Goal: Task Accomplishment & Management: Use online tool/utility

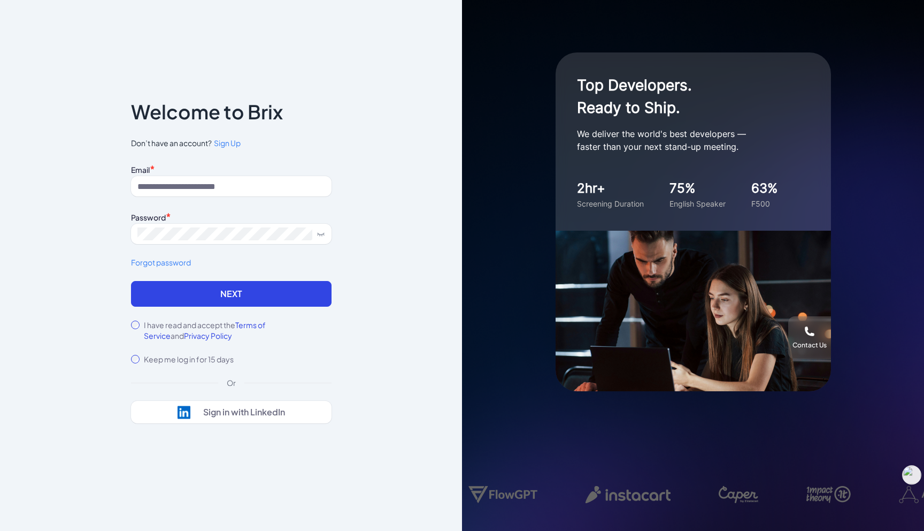
drag, startPoint x: 0, startPoint y: 0, endPoint x: 248, endPoint y: 196, distance: 316.0
click at [248, 196] on div "Email * Password * Forgot password" at bounding box center [231, 221] width 201 height 119
click at [255, 183] on input at bounding box center [231, 186] width 201 height 20
type input "**********"
click at [140, 321] on div "I have read and accept the Terms of Service and Privacy Policy" at bounding box center [231, 329] width 201 height 21
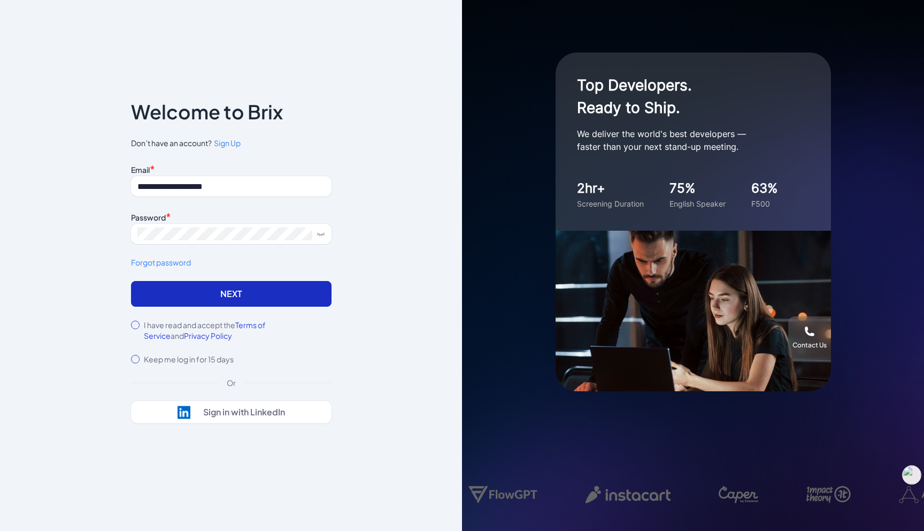
click at [160, 300] on button "Next" at bounding box center [231, 294] width 201 height 26
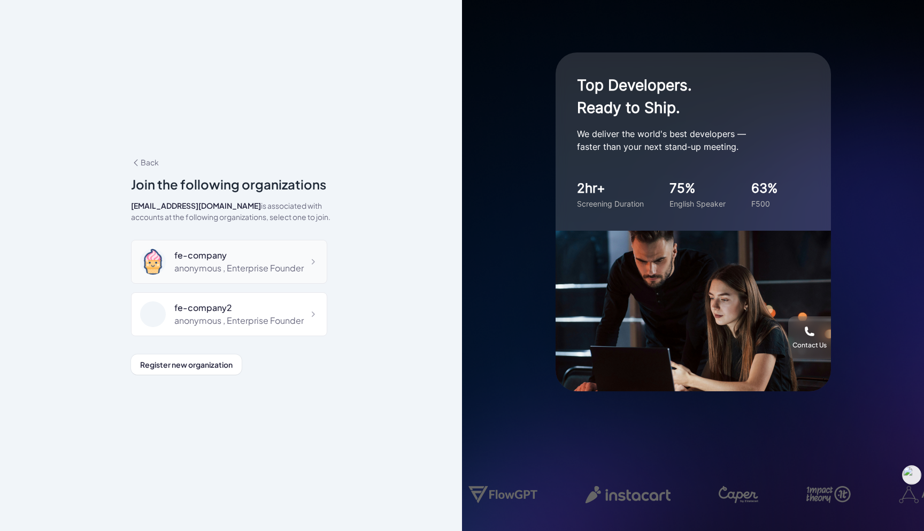
click at [222, 259] on div "fe-company" at bounding box center [238, 255] width 129 height 13
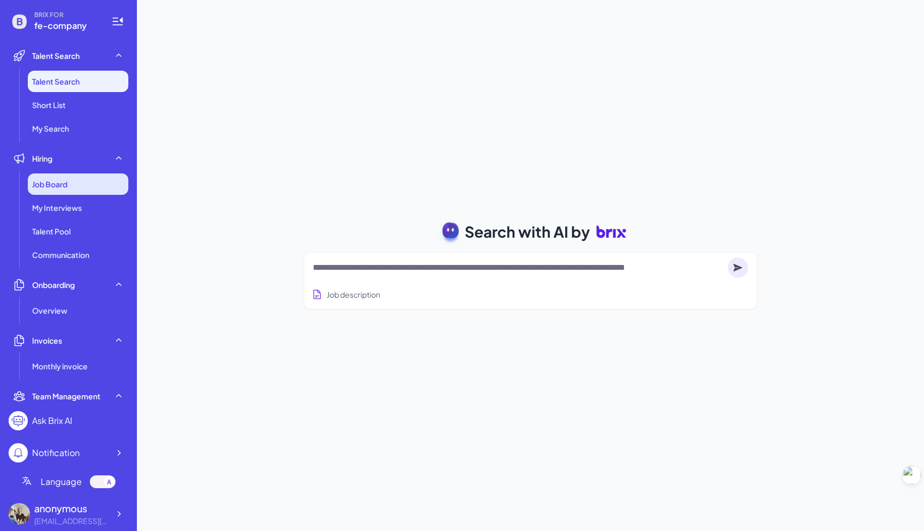
click at [96, 188] on div "Job Board" at bounding box center [78, 183] width 101 height 21
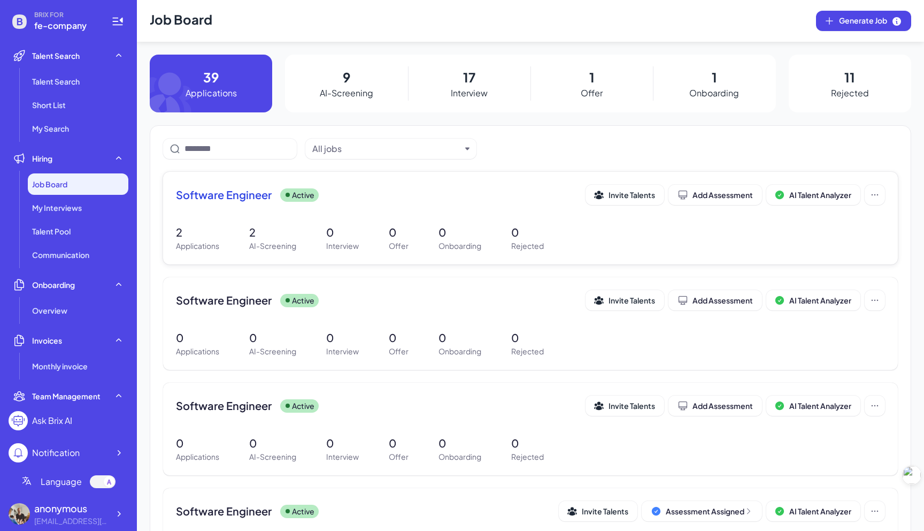
click at [253, 199] on span "Software Engineer" at bounding box center [224, 194] width 96 height 15
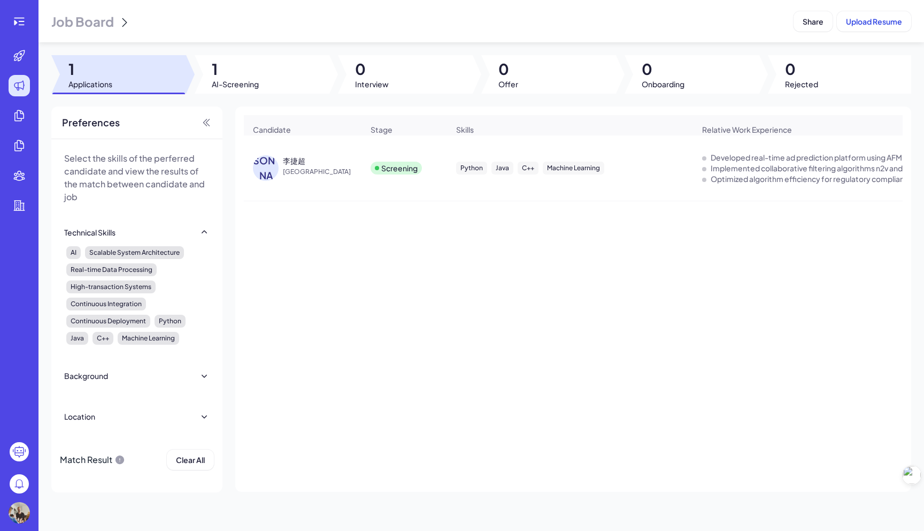
click at [306, 169] on span "[GEOGRAPHIC_DATA]" at bounding box center [323, 171] width 80 height 11
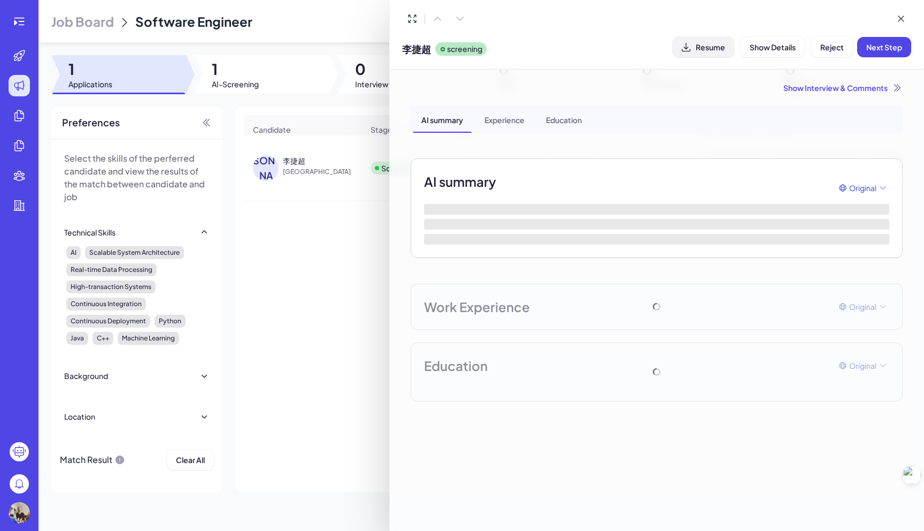
click at [717, 49] on span "Resume" at bounding box center [710, 47] width 29 height 10
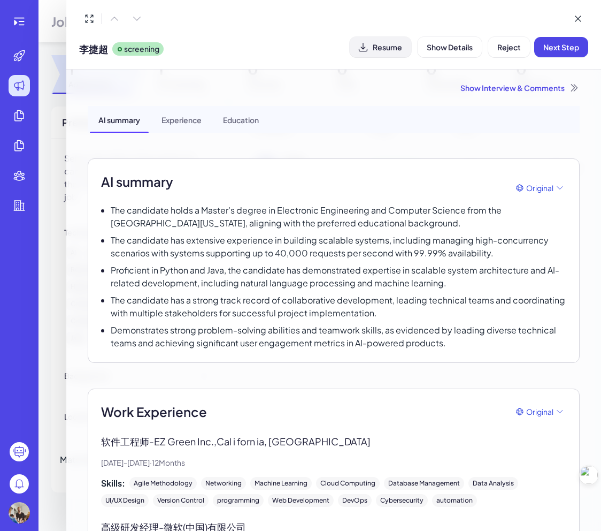
click at [382, 47] on span "Resume" at bounding box center [387, 47] width 29 height 10
drag, startPoint x: 402, startPoint y: 52, endPoint x: 501, endPoint y: 104, distance: 112.0
click at [499, 104] on div "李捷超 screening Resume Show Details Reject Next Step Show Interview & Comments AI…" at bounding box center [333, 265] width 535 height 531
click at [381, 49] on span "Resume" at bounding box center [387, 47] width 29 height 10
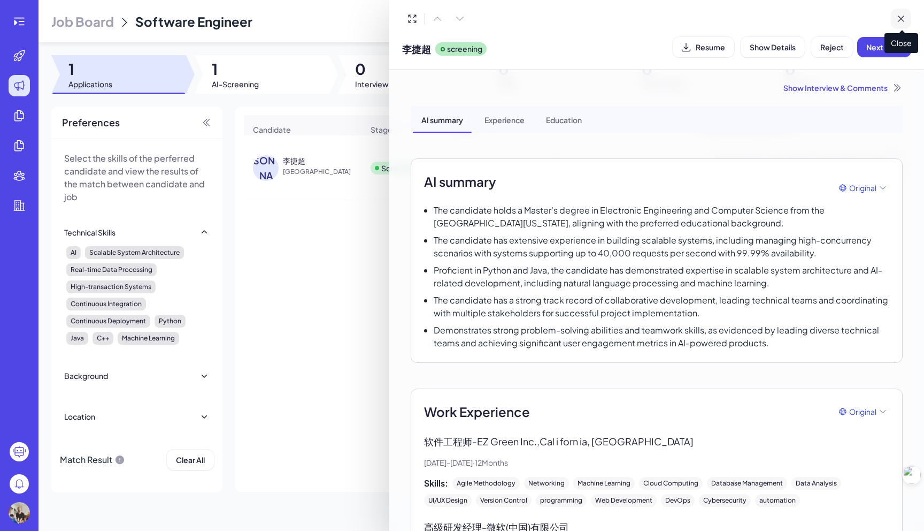
click at [910, 21] on button at bounding box center [901, 19] width 20 height 20
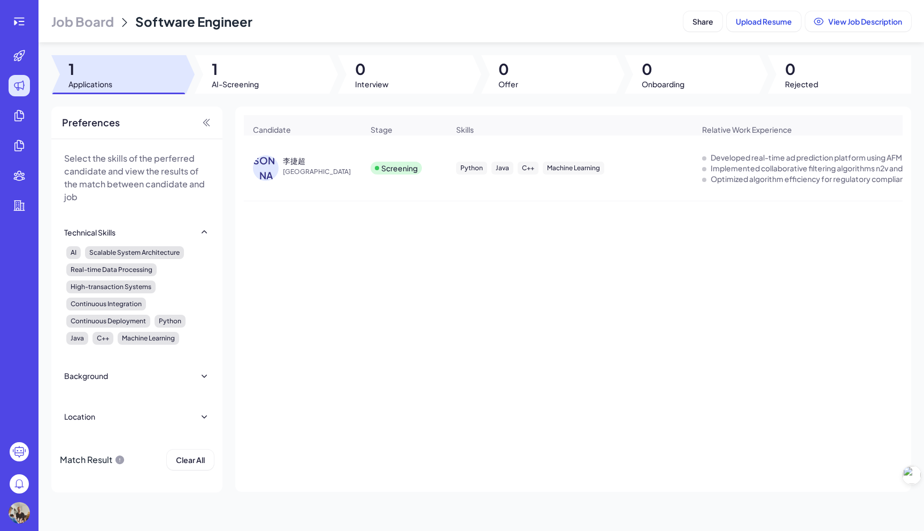
click at [103, 22] on span "Job Board" at bounding box center [82, 21] width 63 height 17
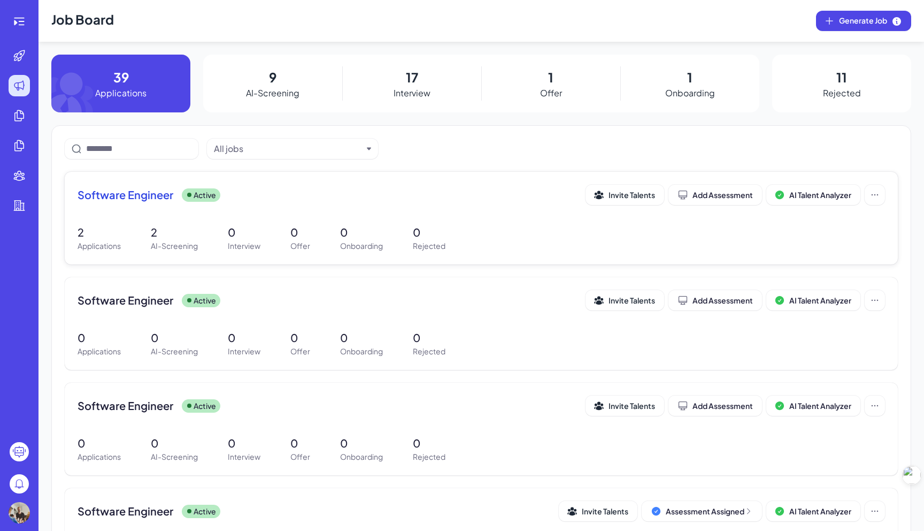
click at [167, 197] on span "Software Engineer" at bounding box center [126, 194] width 96 height 15
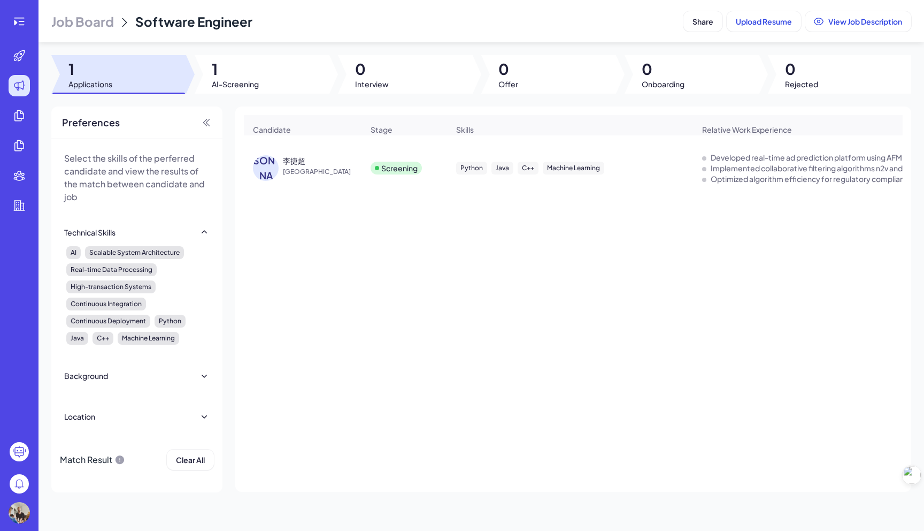
click at [289, 162] on div "李捷超" at bounding box center [294, 160] width 22 height 11
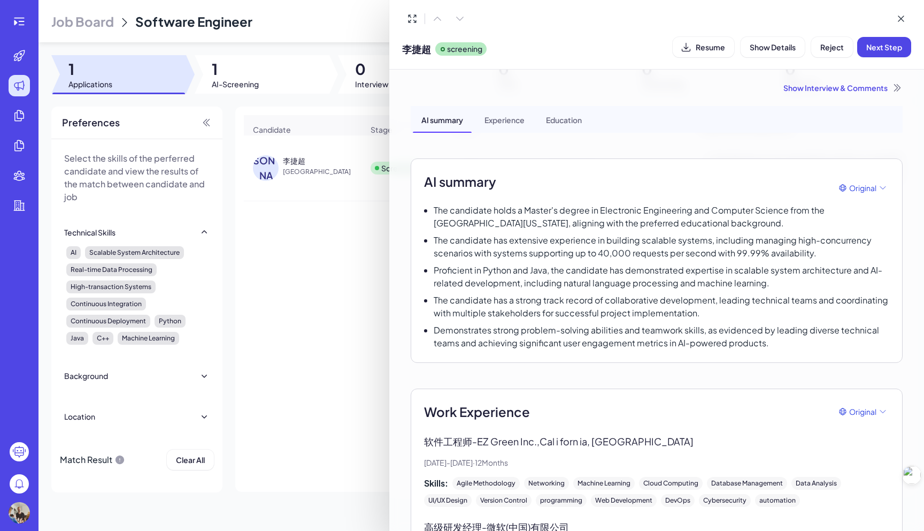
click at [303, 65] on div at bounding box center [462, 265] width 924 height 531
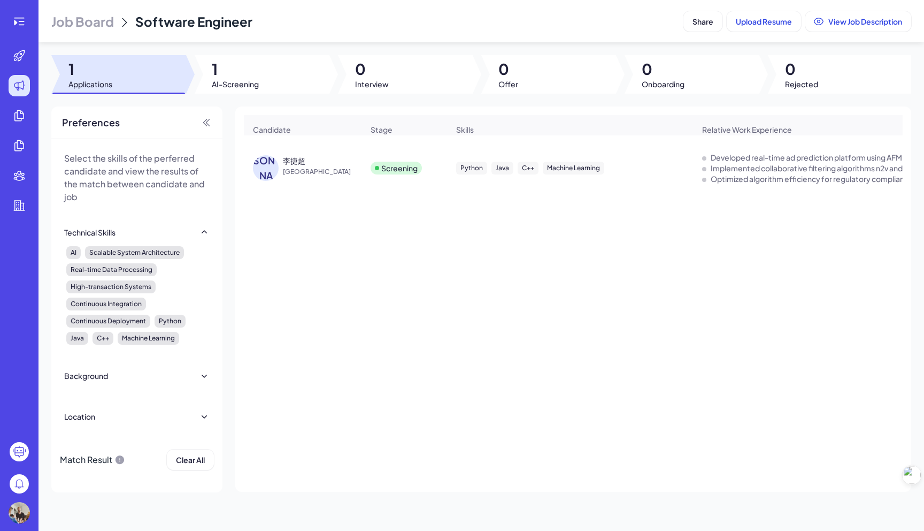
click at [83, 32] on header "Job Board Software Engineer Share Upload Resume View Job Description" at bounding box center [482, 21] width 886 height 42
click at [84, 25] on span "Job Board" at bounding box center [82, 21] width 63 height 17
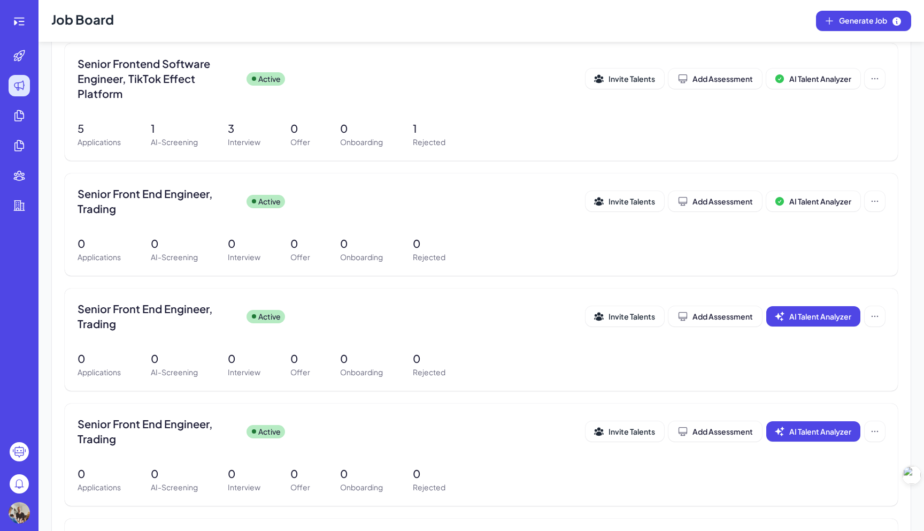
scroll to position [1144, 0]
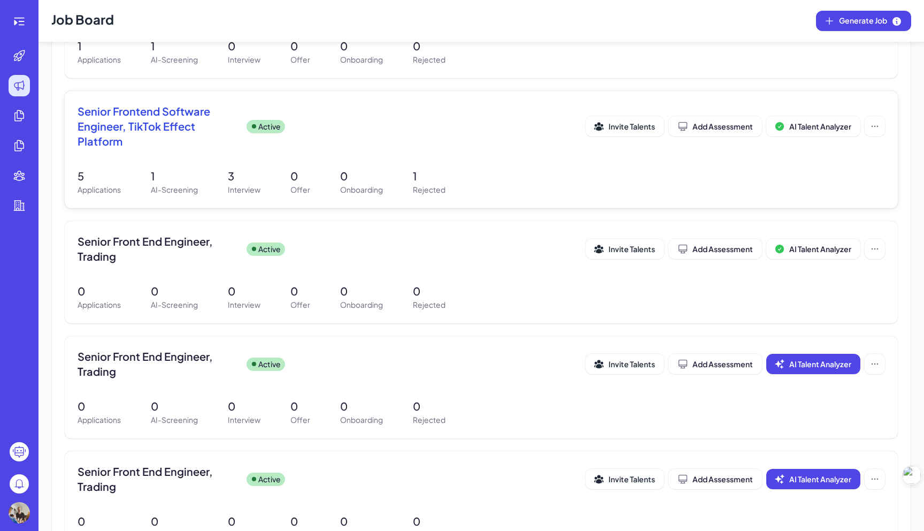
click at [143, 121] on span "Senior Frontend Software Engineer, TikTok Effect Platform" at bounding box center [158, 126] width 160 height 45
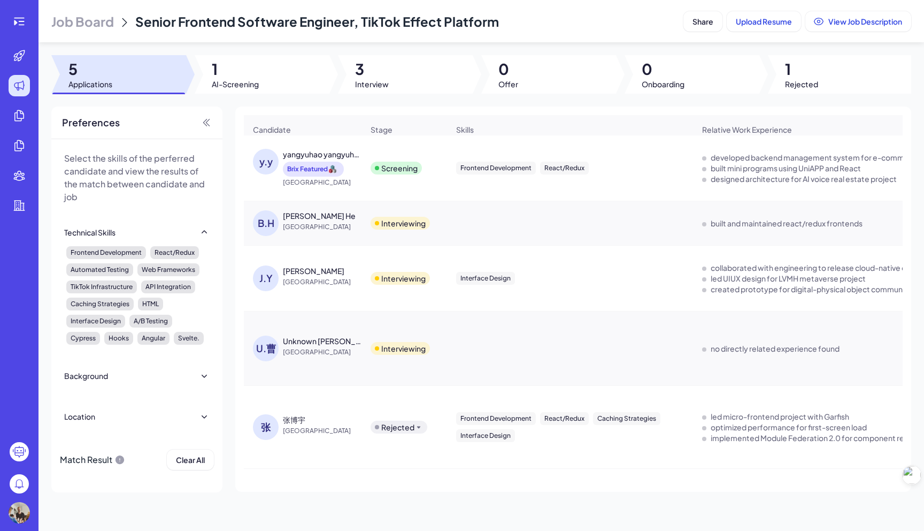
click at [347, 153] on div "yangyuhao yangyuhao" at bounding box center [322, 154] width 79 height 11
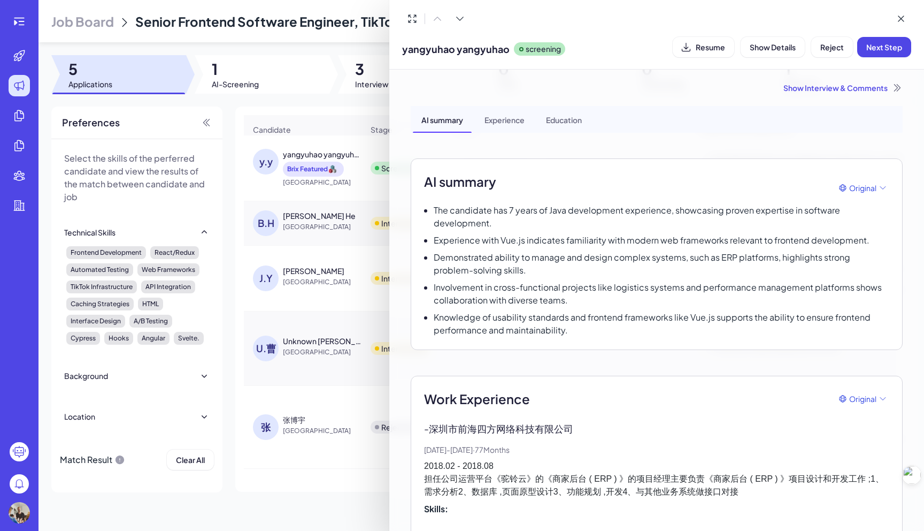
click at [366, 285] on div at bounding box center [462, 265] width 924 height 531
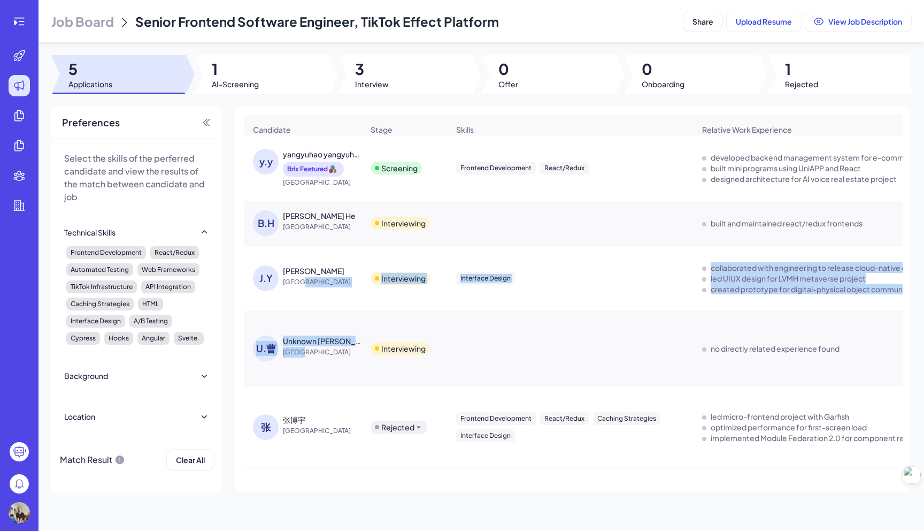
drag, startPoint x: 331, startPoint y: 350, endPoint x: 340, endPoint y: 295, distance: 56.4
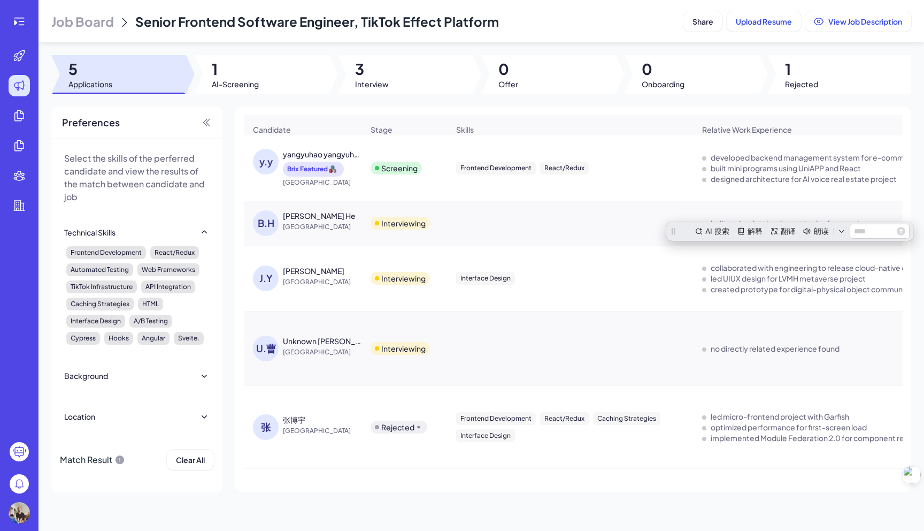
click at [316, 271] on div "[PERSON_NAME]" at bounding box center [313, 270] width 61 height 11
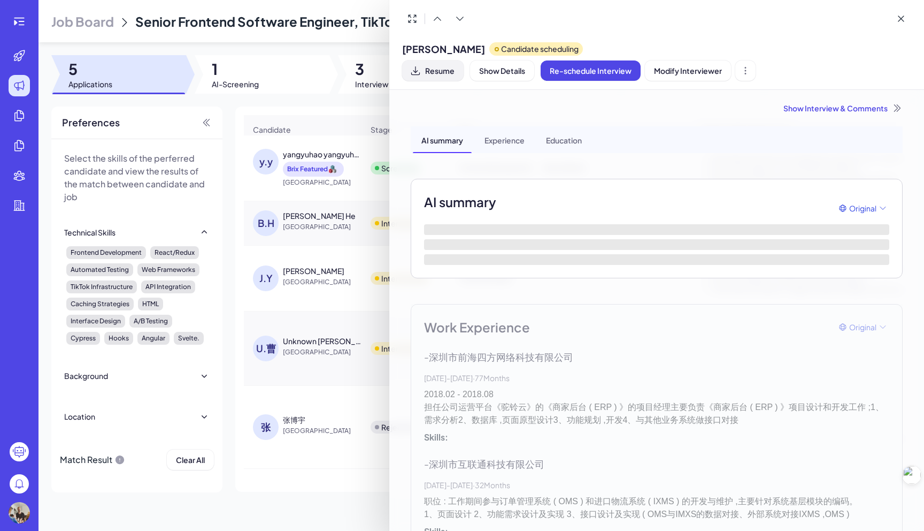
click at [443, 67] on span "Resume" at bounding box center [439, 71] width 29 height 10
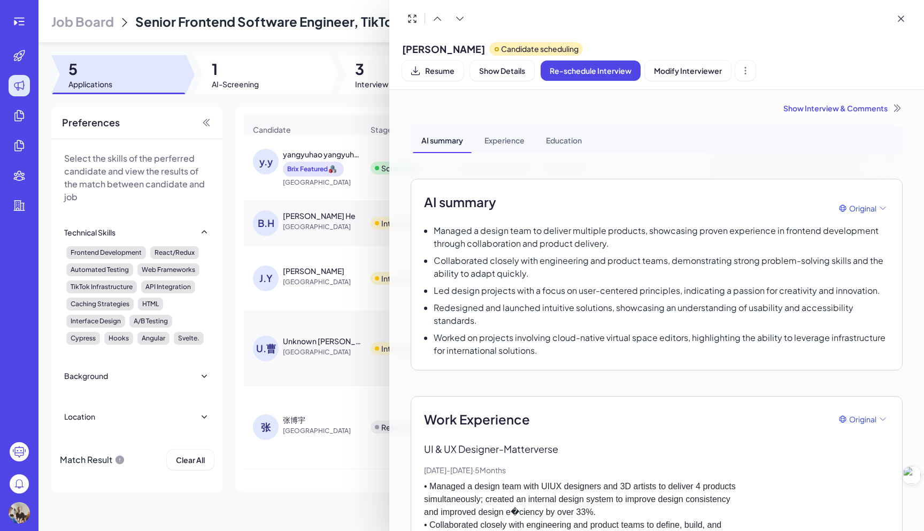
click at [293, 230] on div at bounding box center [462, 265] width 924 height 531
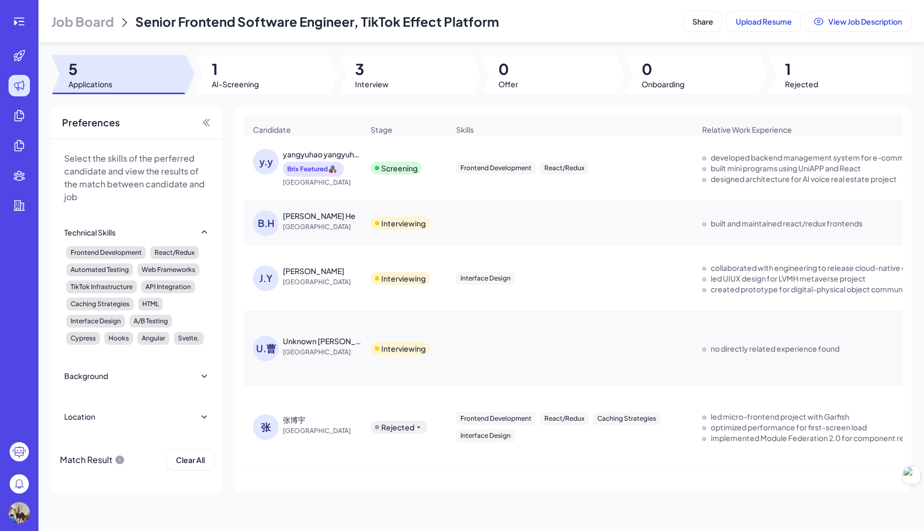
click at [303, 414] on div "张博宇" at bounding box center [294, 419] width 22 height 11
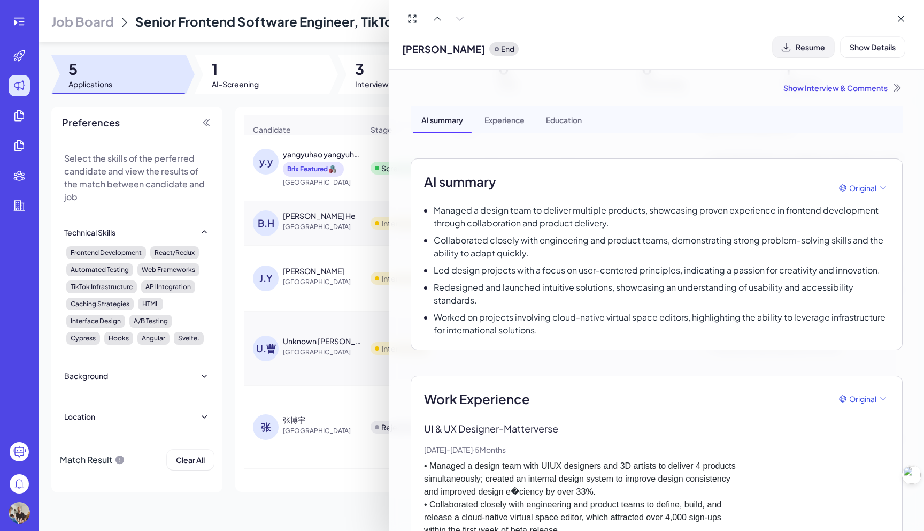
click at [809, 38] on button "Resume" at bounding box center [803, 47] width 61 height 20
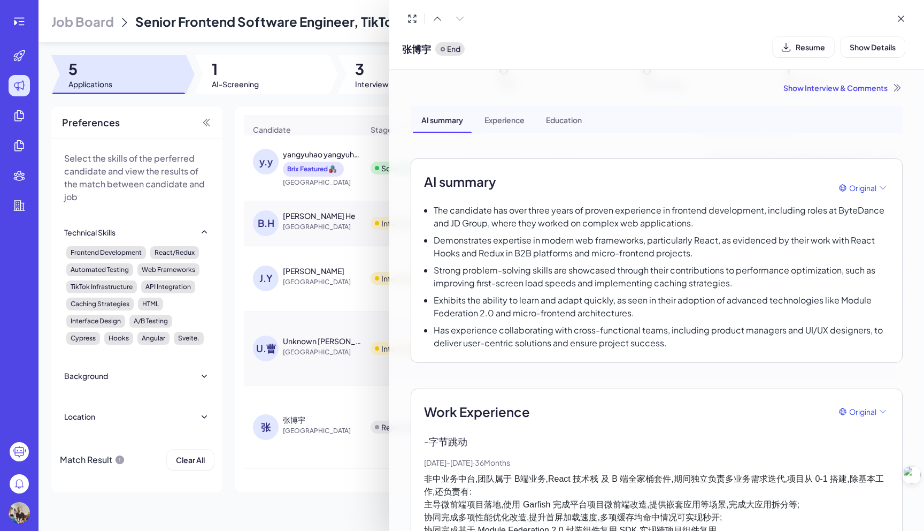
click at [661, 77] on div "Show Interview & Comments AI summary Experience Education AI summary Original T…" at bounding box center [657, 480] width 518 height 820
click at [825, 48] on button "Resume" at bounding box center [803, 47] width 61 height 20
click at [268, 79] on div at bounding box center [462, 265] width 924 height 531
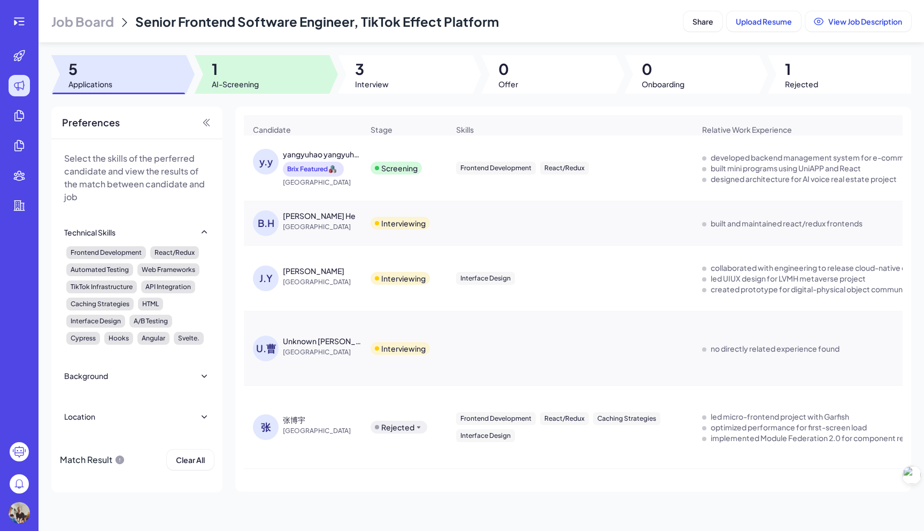
click at [141, 50] on div "Job Board Senior Frontend Software Engineer, TikTok Effect Platform Share Uploa…" at bounding box center [482, 265] width 886 height 531
click at [105, 26] on span "Job Board" at bounding box center [82, 21] width 63 height 17
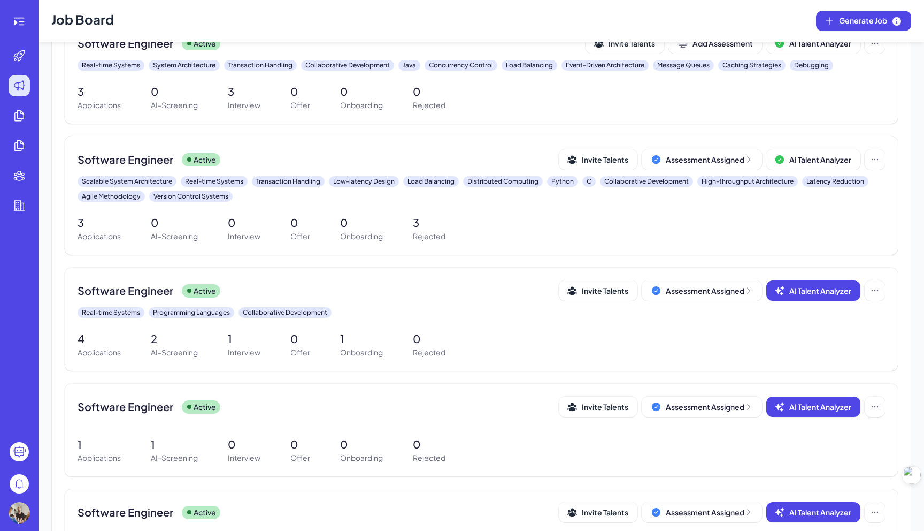
scroll to position [5453, 0]
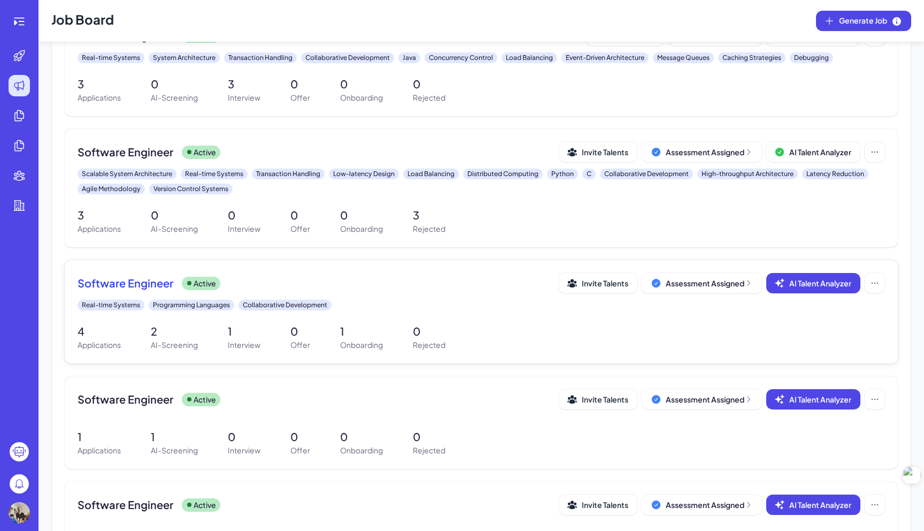
click at [166, 288] on span "Software Engineer" at bounding box center [126, 282] width 96 height 15
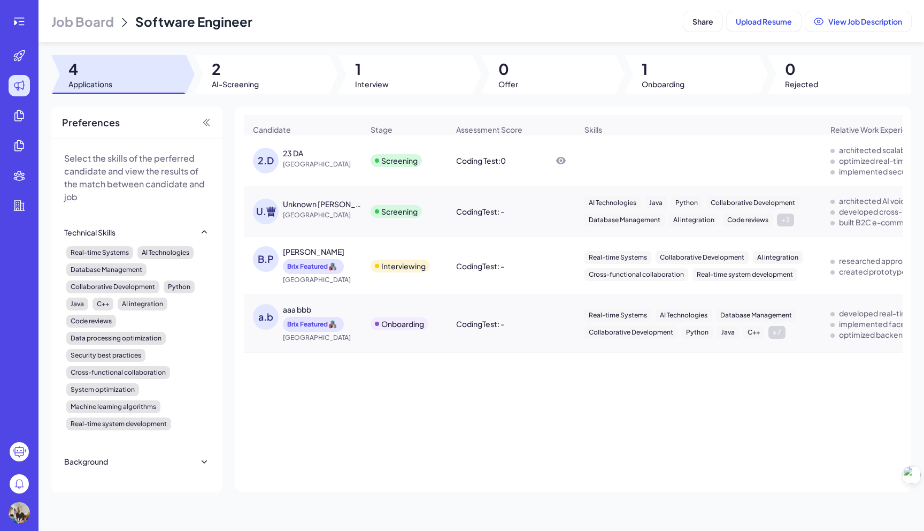
click at [99, 25] on span "Job Board" at bounding box center [82, 21] width 63 height 17
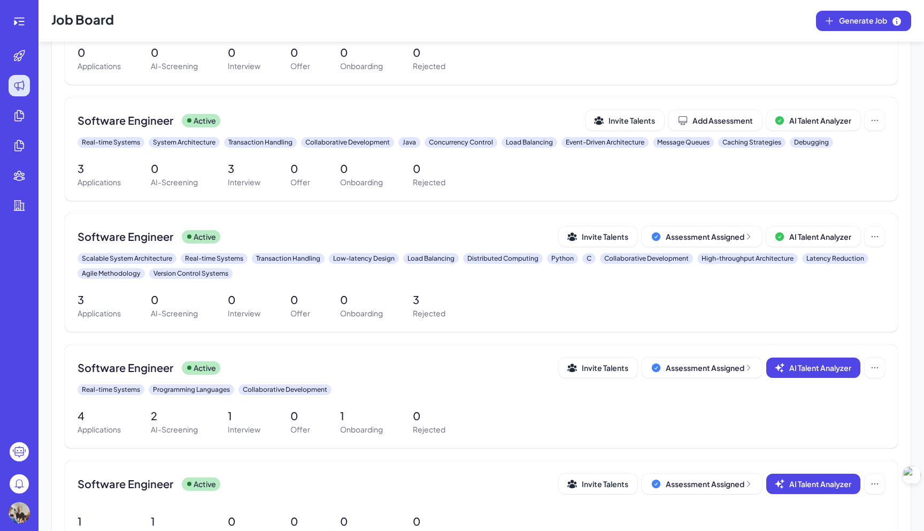
scroll to position [5368, 0]
click at [172, 374] on span "Software Engineer" at bounding box center [126, 368] width 96 height 15
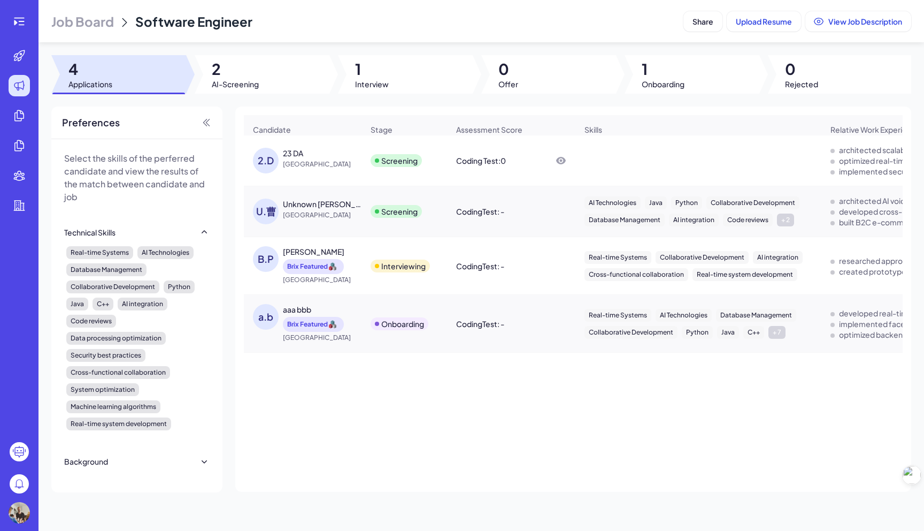
click at [71, 15] on span "Job Board" at bounding box center [82, 21] width 63 height 17
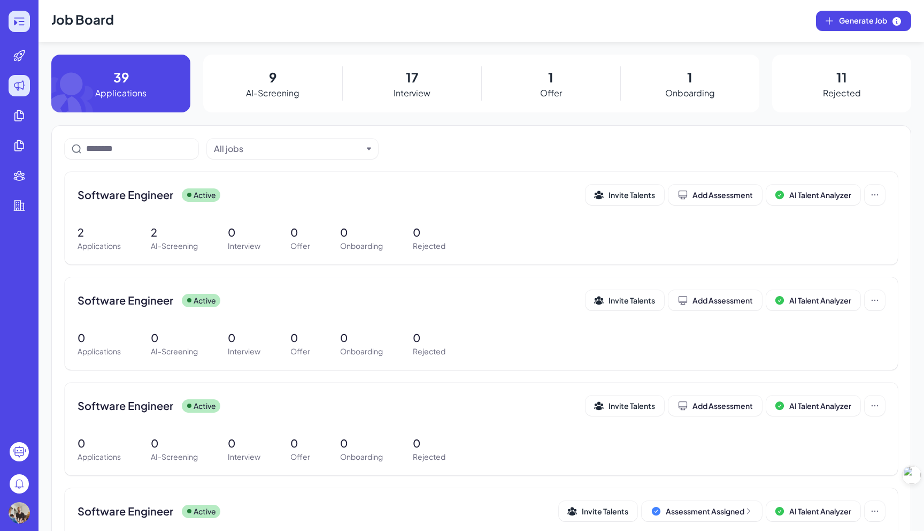
click at [24, 22] on icon at bounding box center [19, 21] width 13 height 13
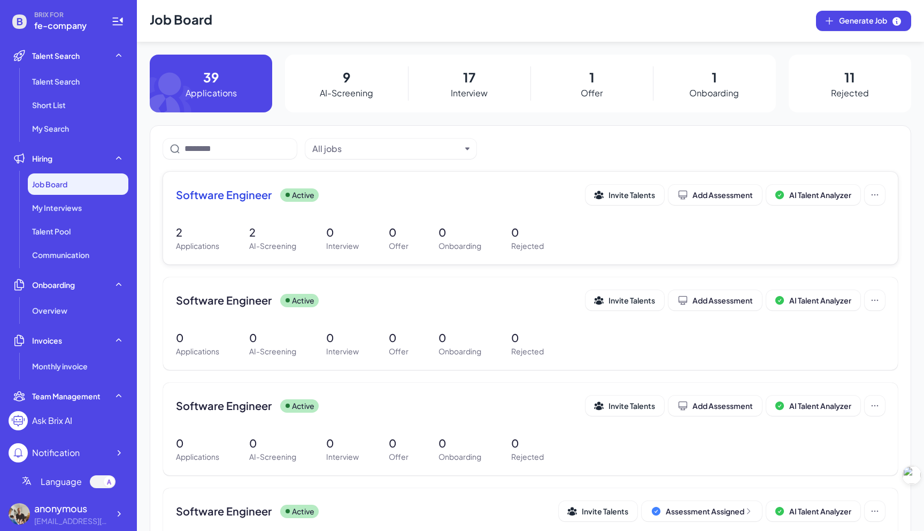
click at [241, 196] on span "Software Engineer" at bounding box center [224, 194] width 96 height 15
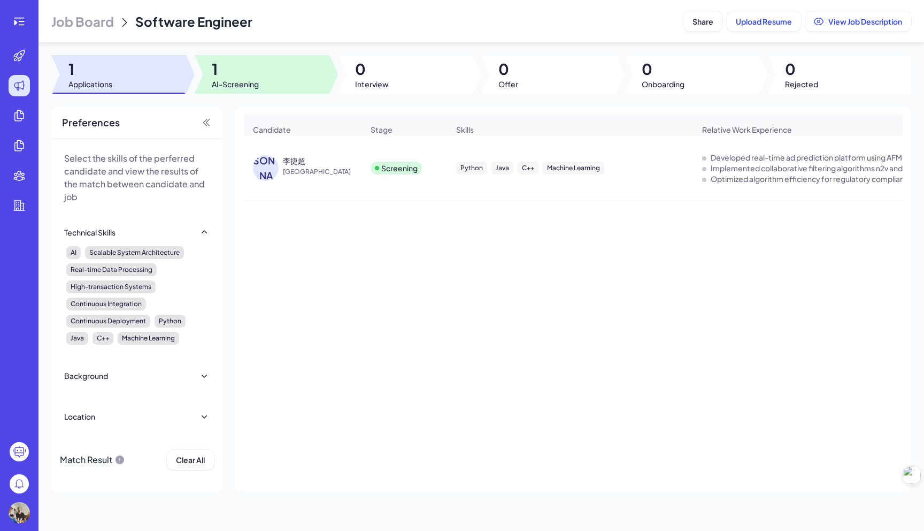
click at [259, 84] on div at bounding box center [262, 74] width 135 height 39
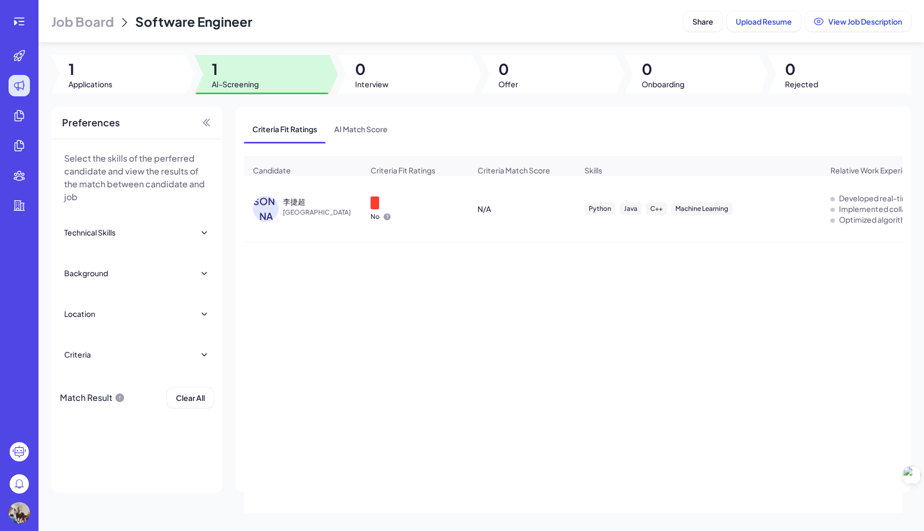
click at [164, 97] on div "Job Board Software Engineer Share Upload Resume View Job Description 1 Applicat…" at bounding box center [482, 265] width 886 height 531
click at [165, 57] on div at bounding box center [118, 74] width 135 height 39
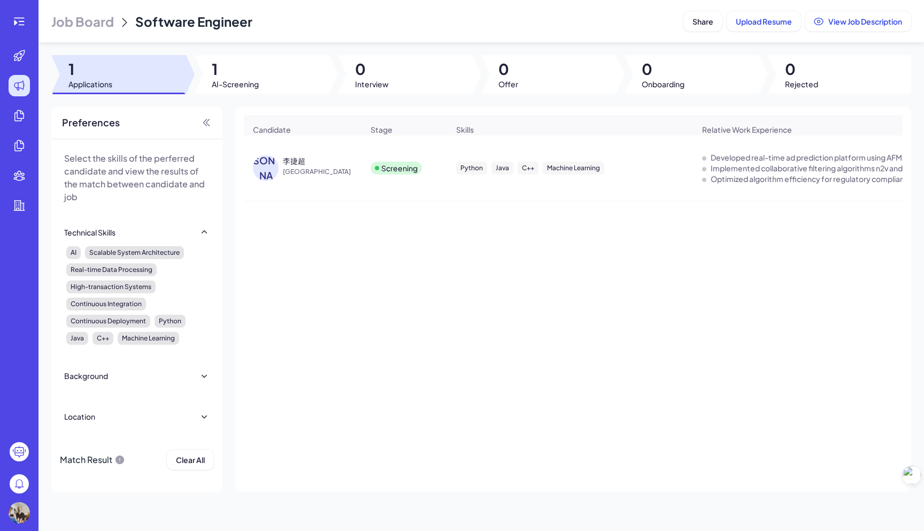
click at [121, 30] on header "Job Board Software Engineer Share Upload Resume View Job Description" at bounding box center [482, 21] width 886 height 42
click at [107, 26] on span "Job Board" at bounding box center [82, 21] width 63 height 17
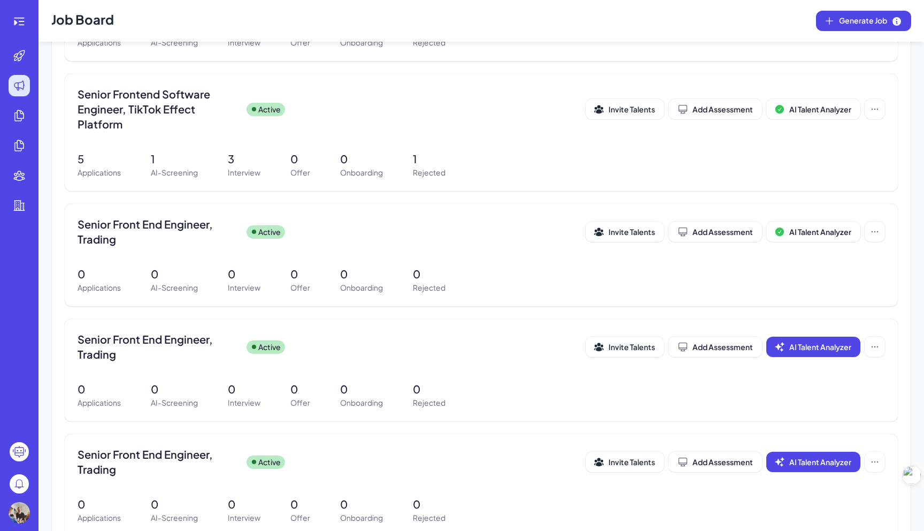
scroll to position [1179, 0]
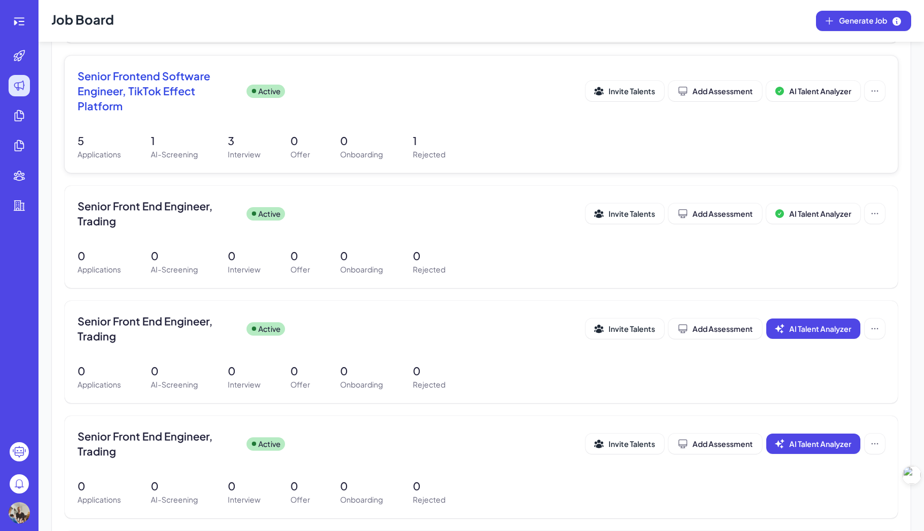
click at [149, 98] on span "Senior Frontend Software Engineer, TikTok Effect Platform" at bounding box center [158, 90] width 160 height 45
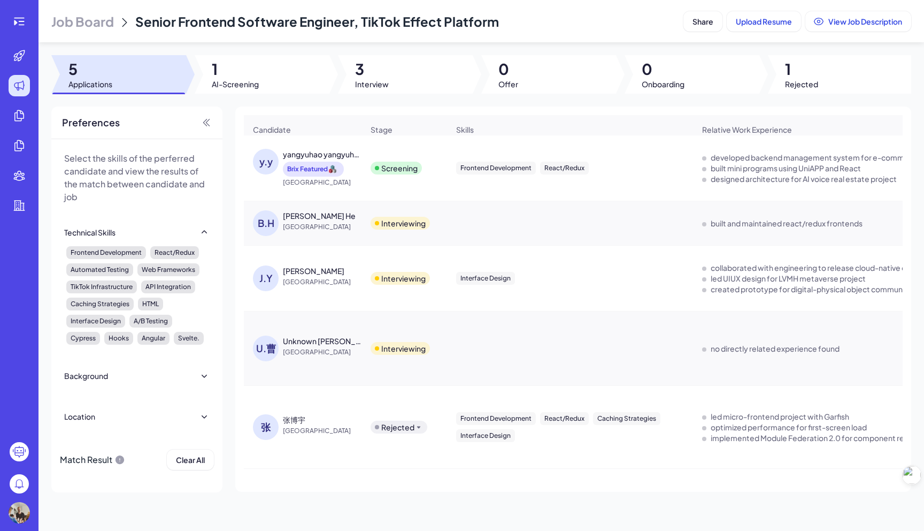
click at [84, 23] on span "Job Board" at bounding box center [82, 21] width 63 height 17
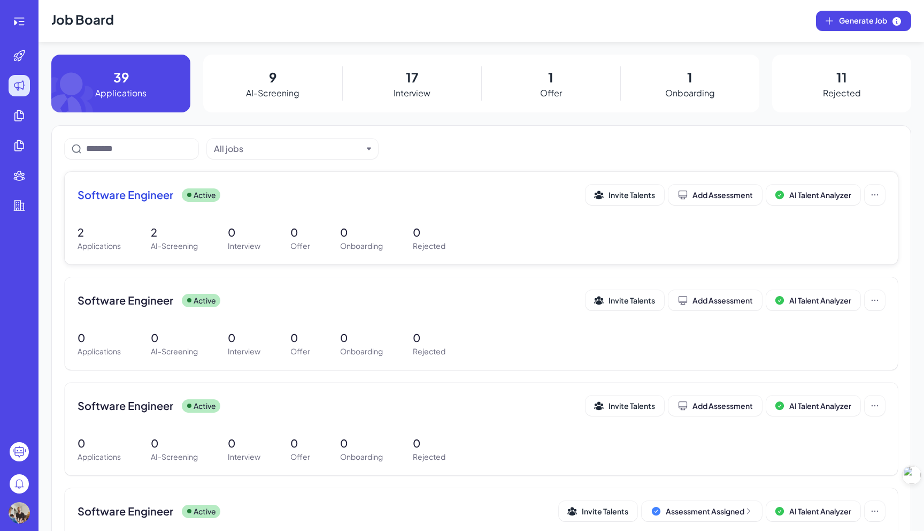
click at [379, 197] on div "Software Engineer Active" at bounding box center [332, 194] width 508 height 15
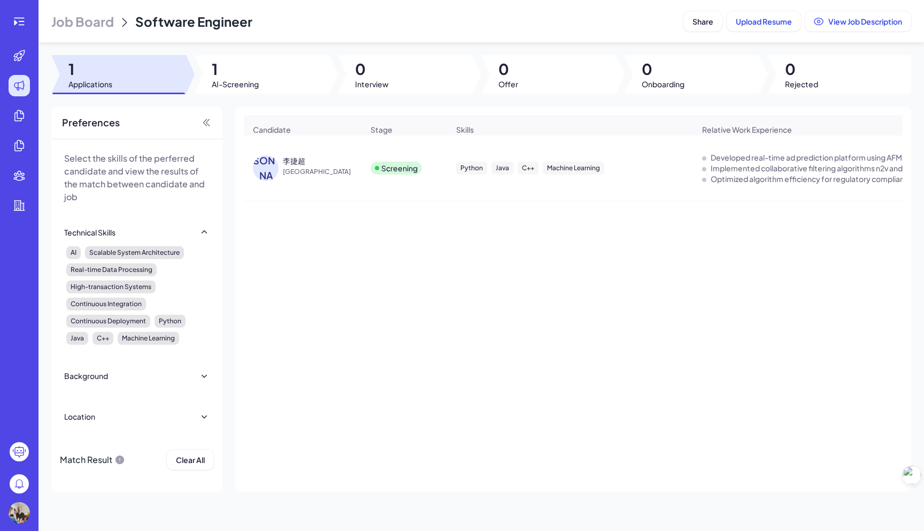
click at [105, 28] on span "Job Board" at bounding box center [82, 21] width 63 height 17
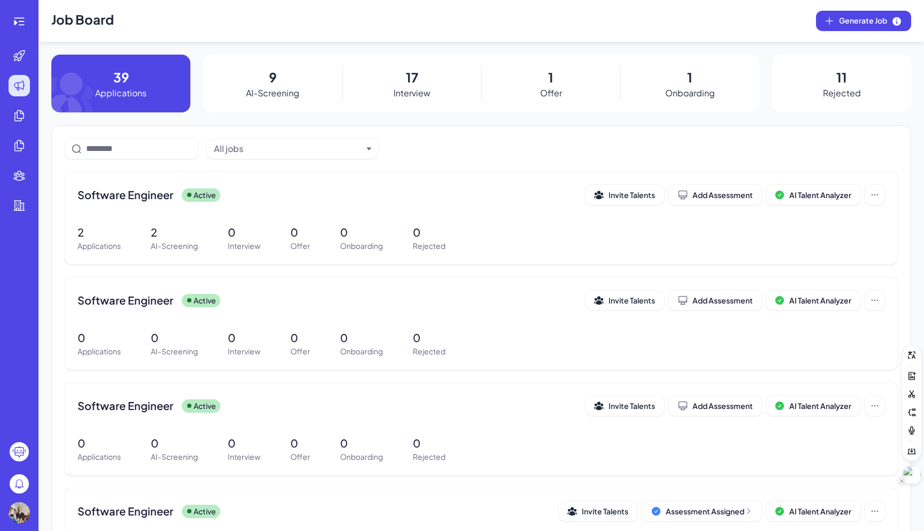
click at [902, 480] on icon at bounding box center [902, 480] width 5 height 5
click at [875, 432] on span "全局禁用" at bounding box center [864, 433] width 30 height 11
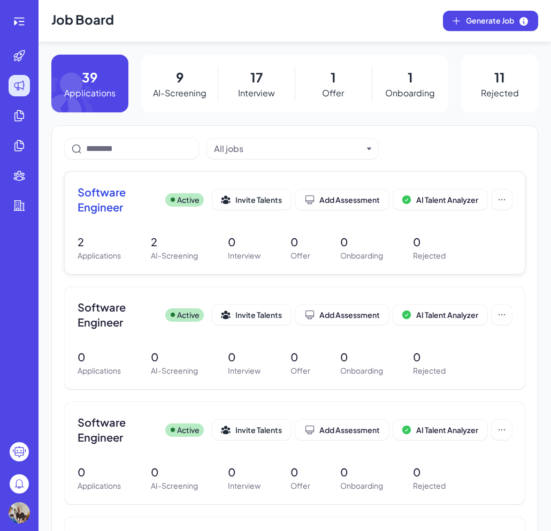
click at [101, 199] on span "Software Engineer" at bounding box center [117, 199] width 79 height 30
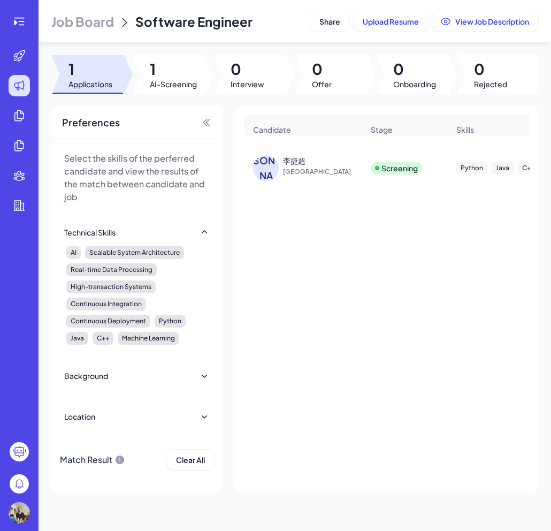
click at [96, 28] on span "Job Board" at bounding box center [82, 21] width 63 height 17
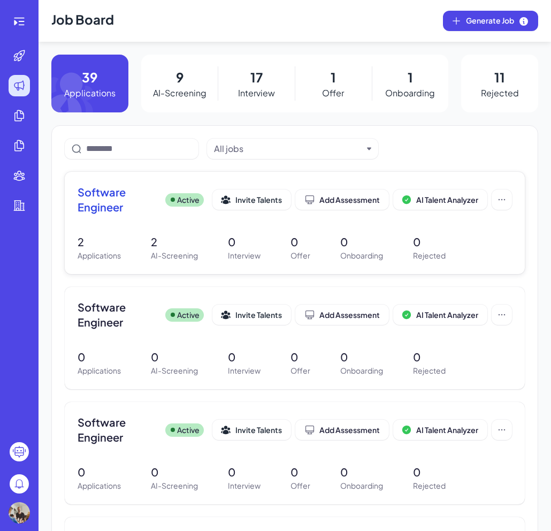
click at [109, 197] on span "Software Engineer" at bounding box center [117, 199] width 79 height 30
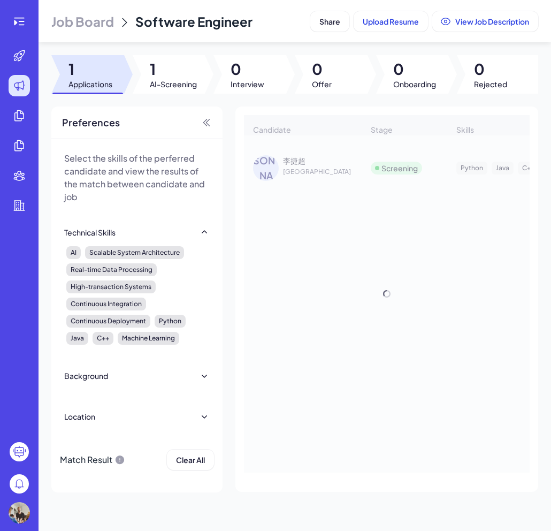
click at [228, 199] on div "Preferences Select the skills of the perferred candidate and view the results o…" at bounding box center [294, 299] width 487 height 386
click at [283, 172] on span "[GEOGRAPHIC_DATA]" at bounding box center [323, 171] width 80 height 11
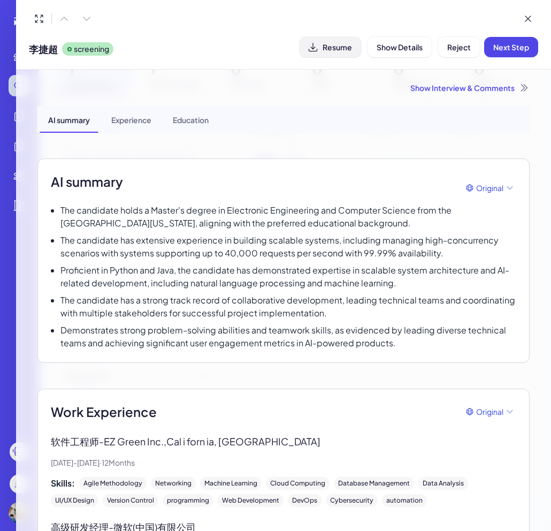
click at [343, 47] on span "Resume" at bounding box center [336, 47] width 29 height 10
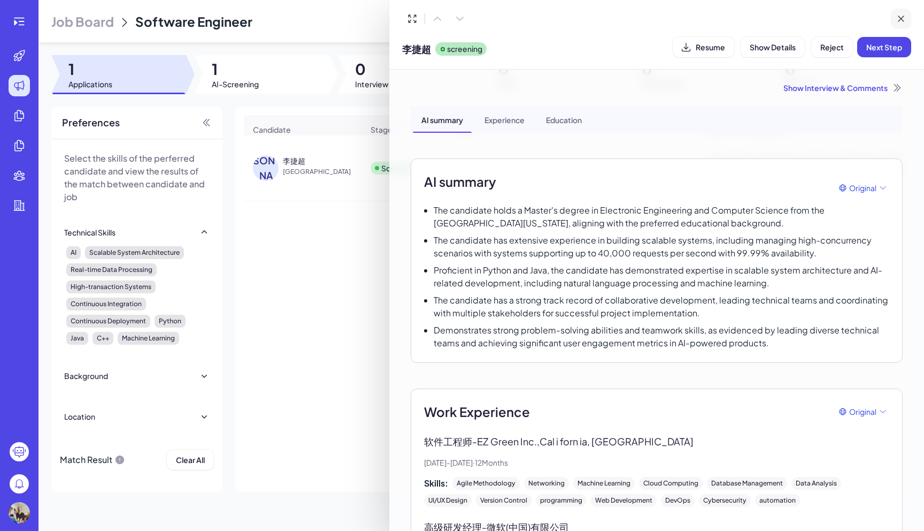
click at [898, 22] on icon at bounding box center [901, 18] width 11 height 11
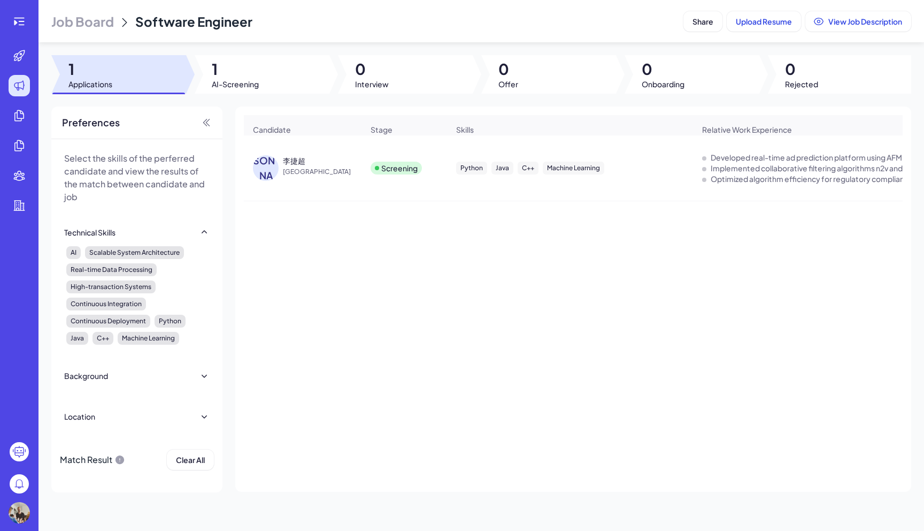
click at [111, 26] on span "Job Board" at bounding box center [82, 21] width 63 height 17
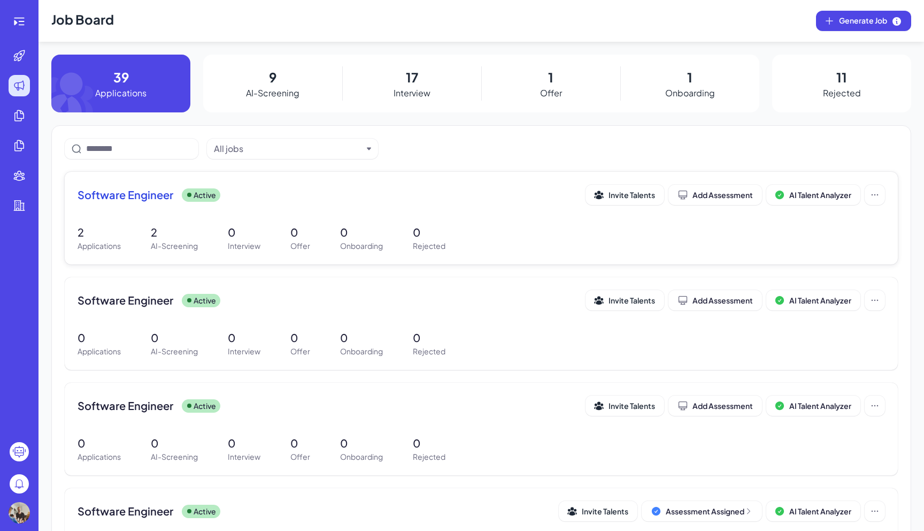
click at [143, 201] on span "Software Engineer" at bounding box center [126, 194] width 96 height 15
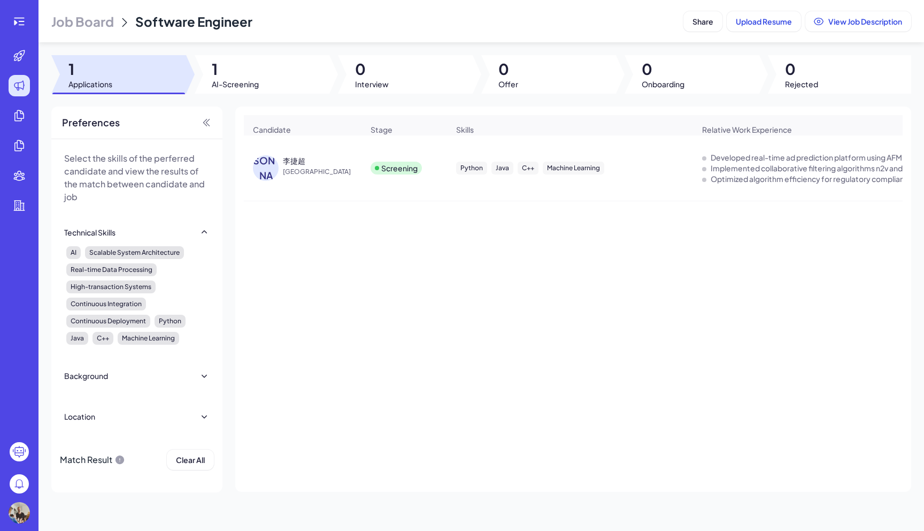
click at [287, 166] on span "[GEOGRAPHIC_DATA]" at bounding box center [323, 171] width 80 height 11
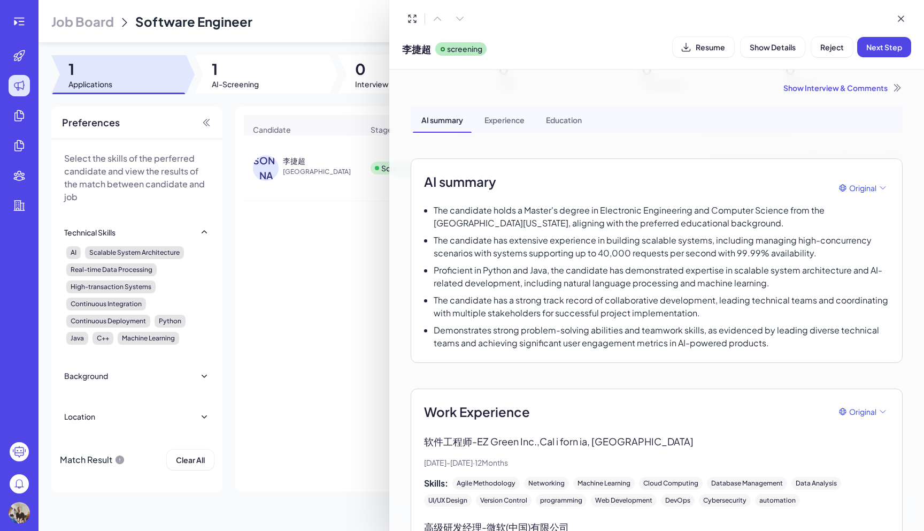
click at [343, 176] on div at bounding box center [462, 265] width 924 height 531
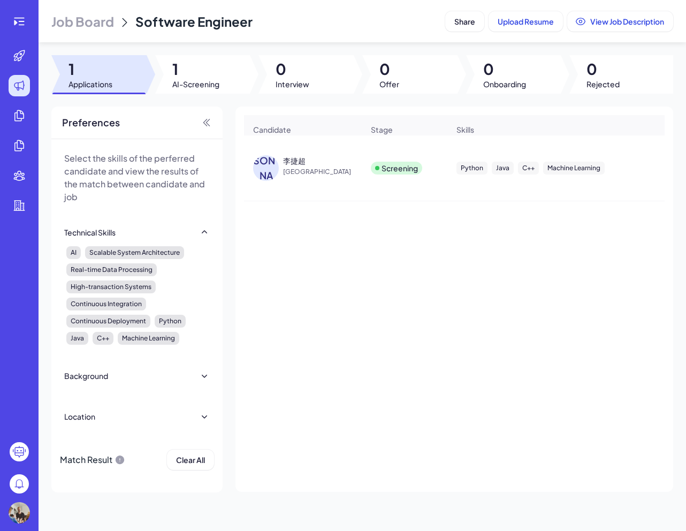
click at [96, 24] on span "Job Board" at bounding box center [82, 21] width 63 height 17
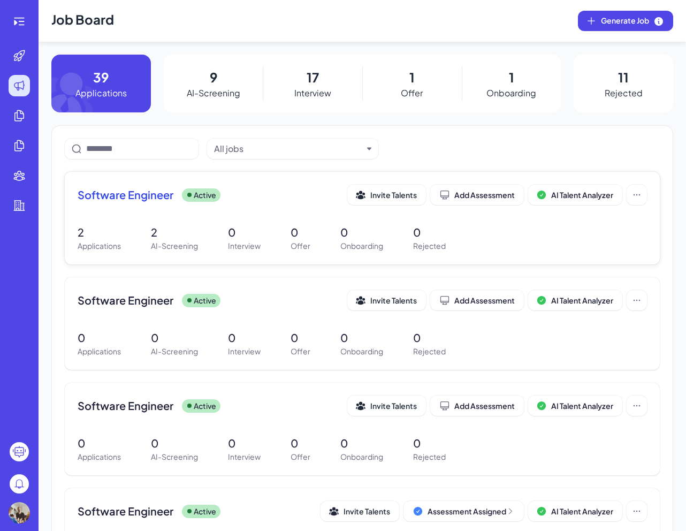
click at [142, 194] on span "Software Engineer" at bounding box center [126, 194] width 96 height 15
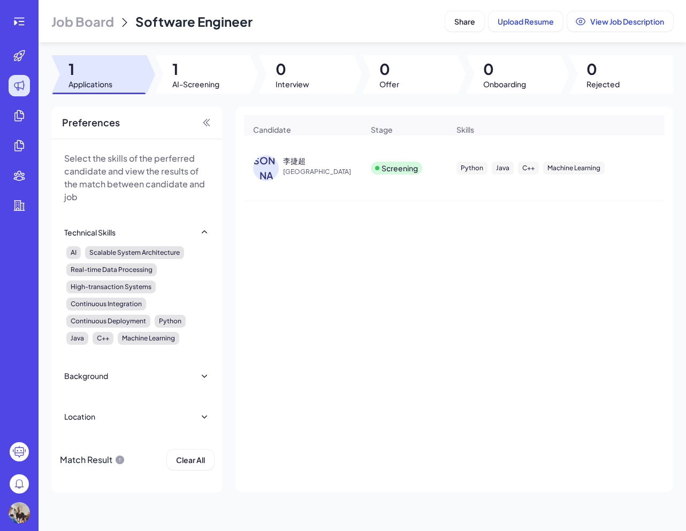
click at [294, 159] on div "李捷超" at bounding box center [294, 160] width 22 height 11
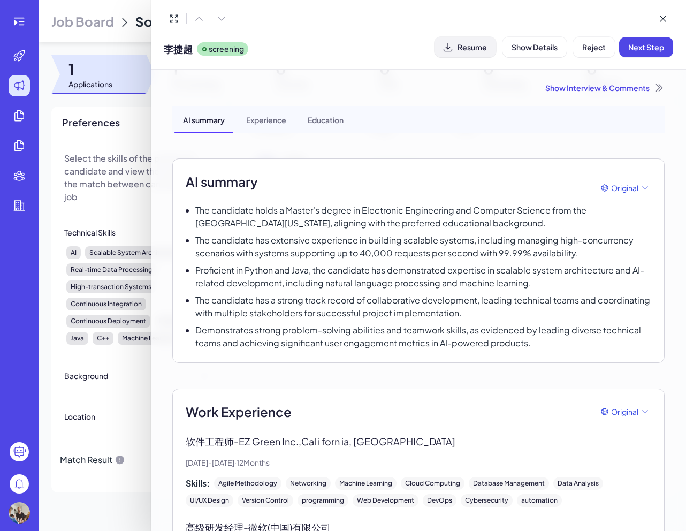
click at [461, 45] on span "Resume" at bounding box center [471, 47] width 29 height 10
